Goal: Task Accomplishment & Management: Manage account settings

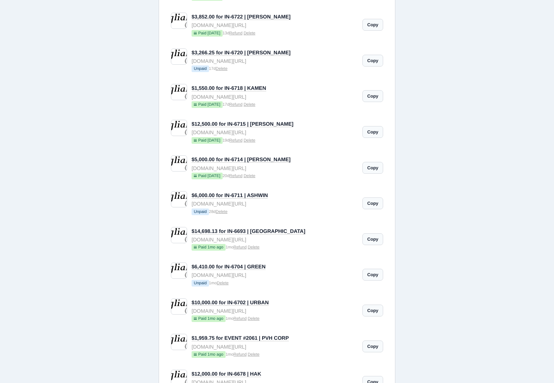
scroll to position [405, 0]
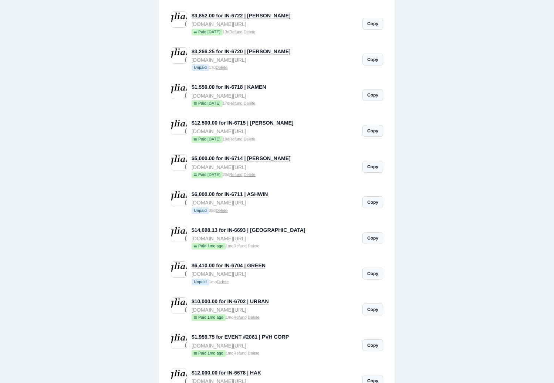
click at [225, 284] on link "Delete" at bounding box center [223, 282] width 12 height 4
type input "[EMAIL_ADDRESS][DOMAIN_NAME]"
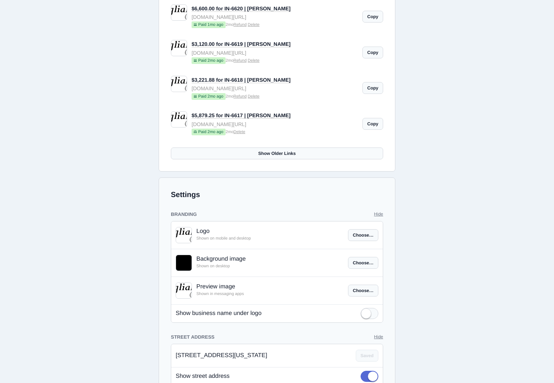
scroll to position [1378, 0]
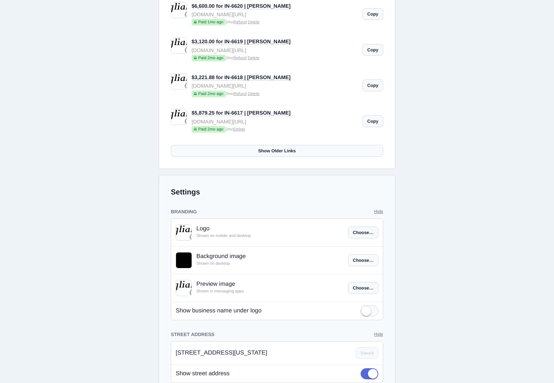
click at [354, 264] on label "Choose…" at bounding box center [363, 260] width 30 height 12
click at [0, 0] on input "Choose…" at bounding box center [0, 0] width 0 height 0
type input "[EMAIL_ADDRESS][DOMAIN_NAME]"
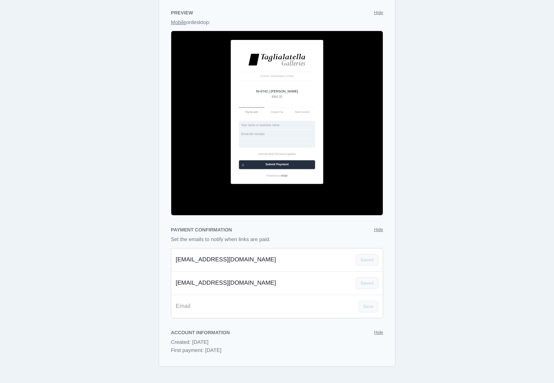
scroll to position [1772, 0]
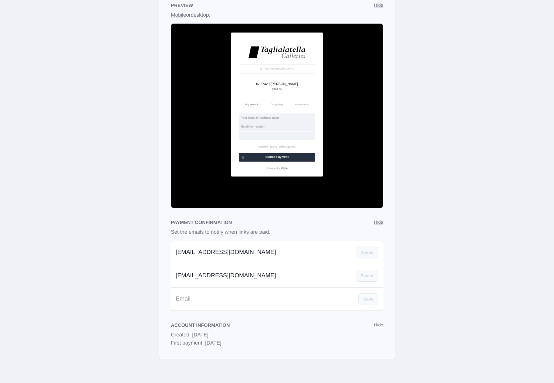
click at [231, 299] on input "email" at bounding box center [264, 299] width 187 height 18
type input "K"
type input "[EMAIL_ADDRESS][DOMAIN_NAME]"
click at [372, 299] on link "Save" at bounding box center [368, 299] width 20 height 12
type input "[EMAIL_ADDRESS][DOMAIN_NAME]"
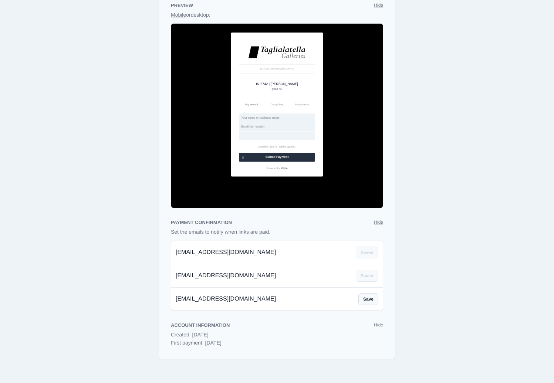
type input "[EMAIL_ADDRESS][DOMAIN_NAME]"
click at [258, 253] on input "[EMAIL_ADDRESS][DOMAIN_NAME]" at bounding box center [263, 252] width 184 height 18
drag, startPoint x: 260, startPoint y: 252, endPoint x: 304, endPoint y: 255, distance: 44.0
click at [198, 256] on input "[EMAIL_ADDRESS][DOMAIN_NAME]" at bounding box center [263, 252] width 184 height 18
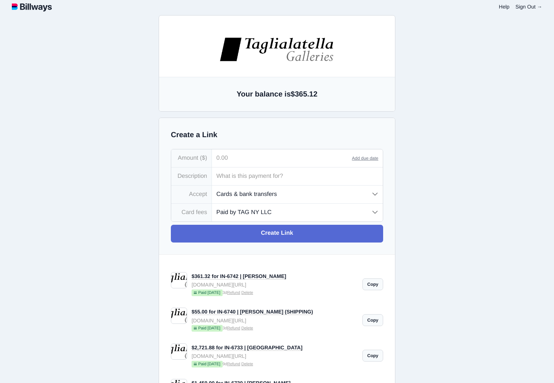
scroll to position [0, 0]
